Goal: Check status: Check status

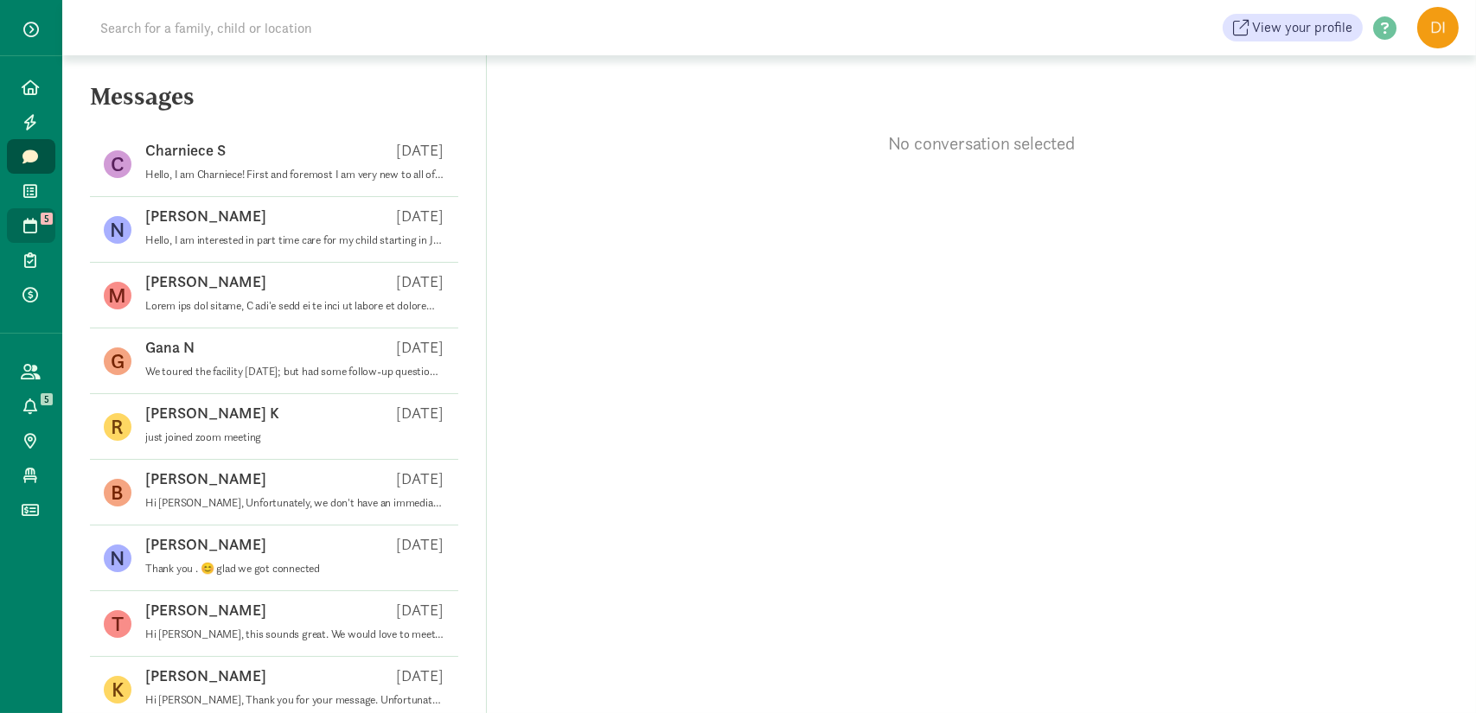
click at [29, 219] on icon at bounding box center [31, 226] width 14 height 16
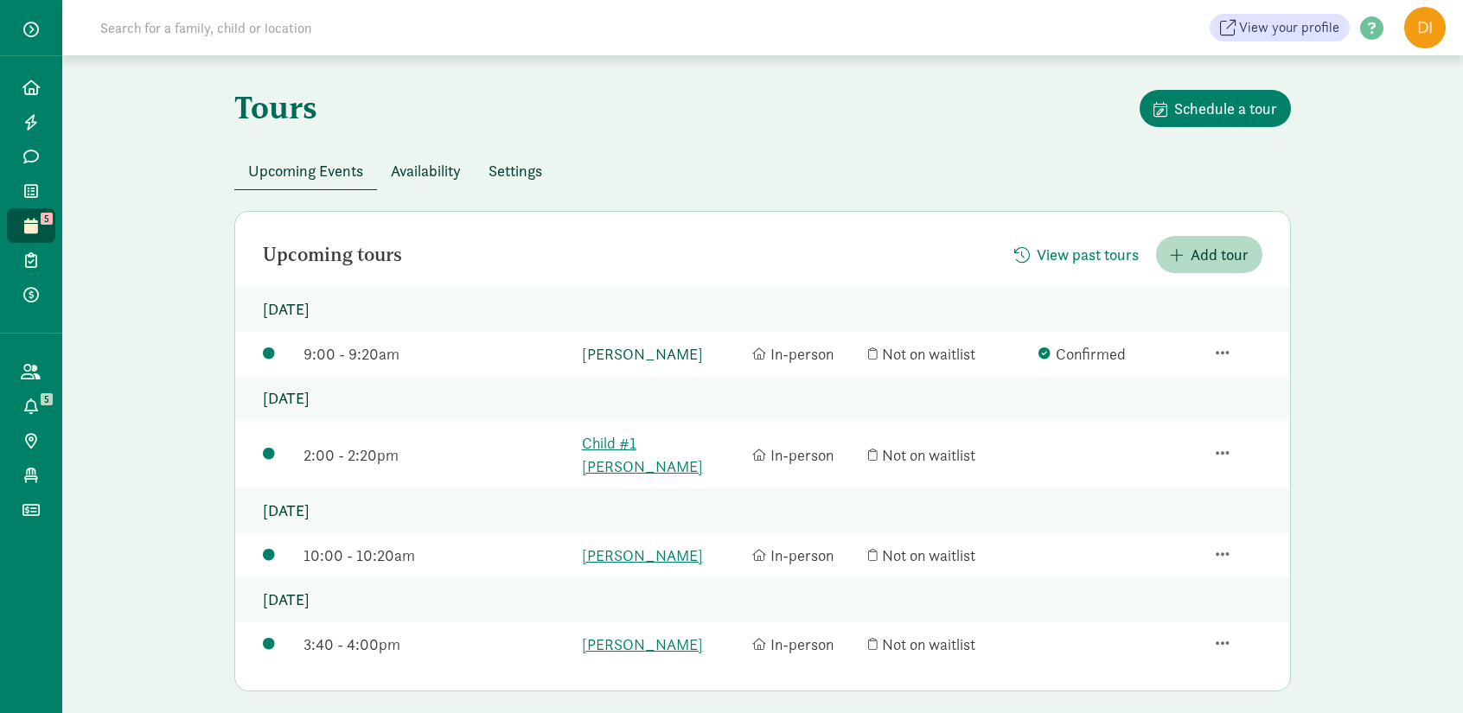
click at [627, 363] on link "[PERSON_NAME]" at bounding box center [663, 353] width 162 height 23
click at [629, 544] on link "Oliver George" at bounding box center [663, 555] width 162 height 23
click at [647, 449] on link "Child #1 Mixdorf" at bounding box center [663, 455] width 162 height 47
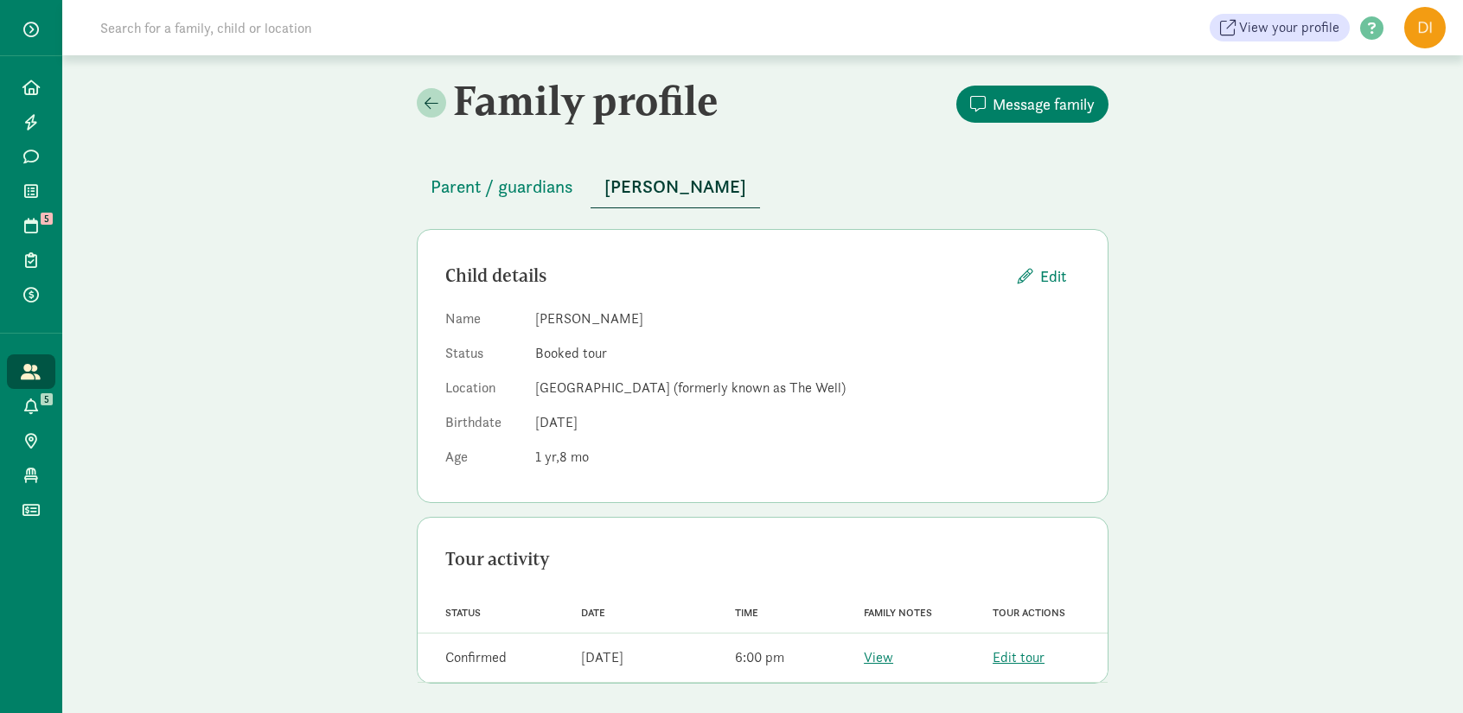
scroll to position [4, 0]
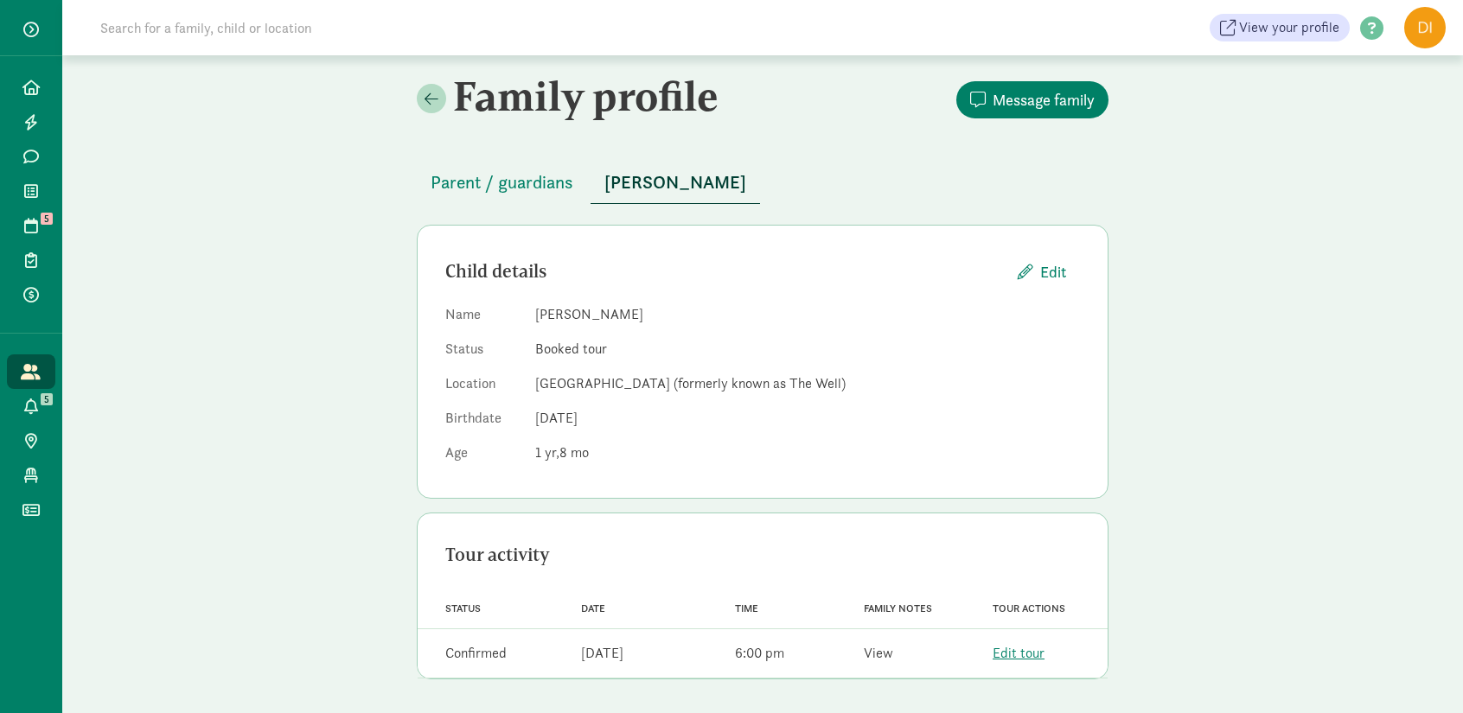
click at [874, 659] on link "View" at bounding box center [878, 653] width 29 height 18
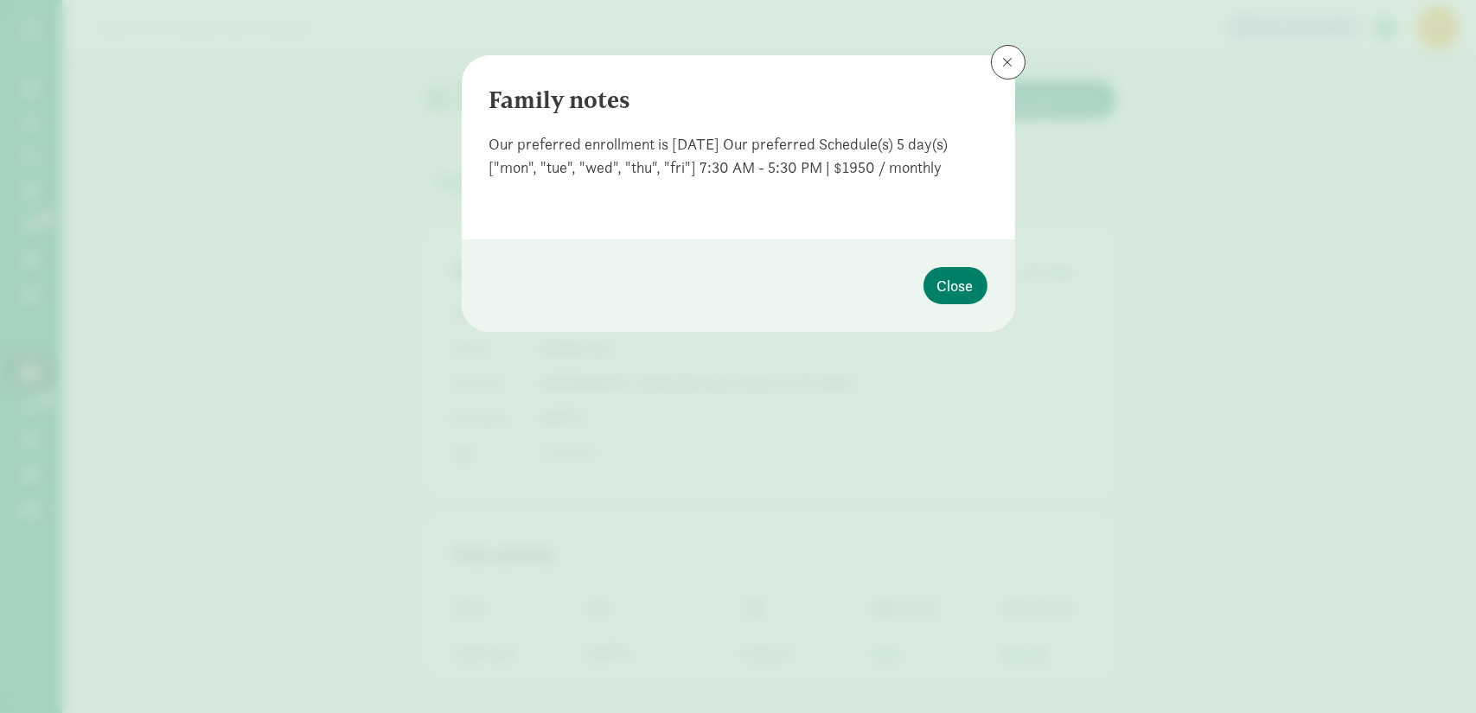
click at [985, 80] on div "Family notes Our preferred enrollment is [DATE] Our preferred Schedule(s) 5 day…" at bounding box center [738, 147] width 553 height 184
click at [998, 65] on button at bounding box center [1008, 62] width 35 height 35
